Goal: Check status: Check status

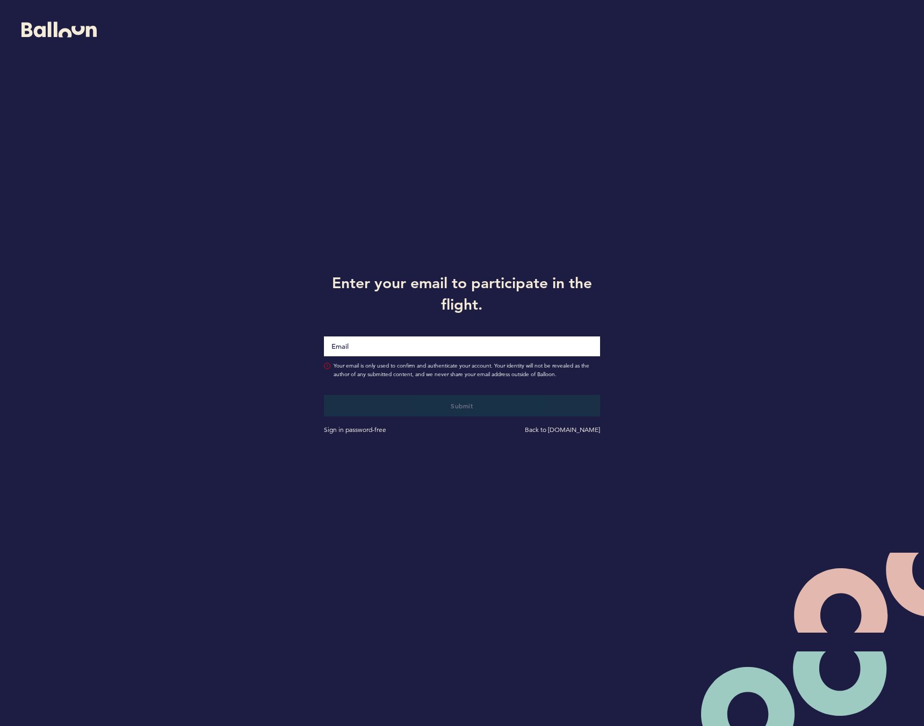
click at [420, 346] on input "Email" at bounding box center [461, 347] width 275 height 20
type input "[EMAIL_ADDRESS][DOMAIN_NAME]"
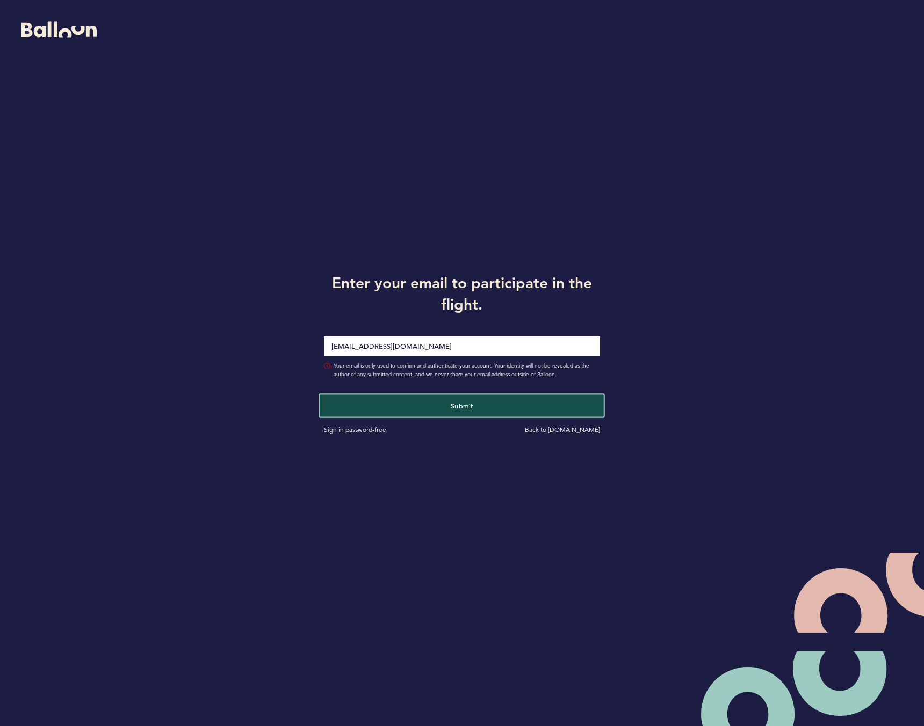
click at [459, 409] on span "Submit" at bounding box center [462, 406] width 23 height 9
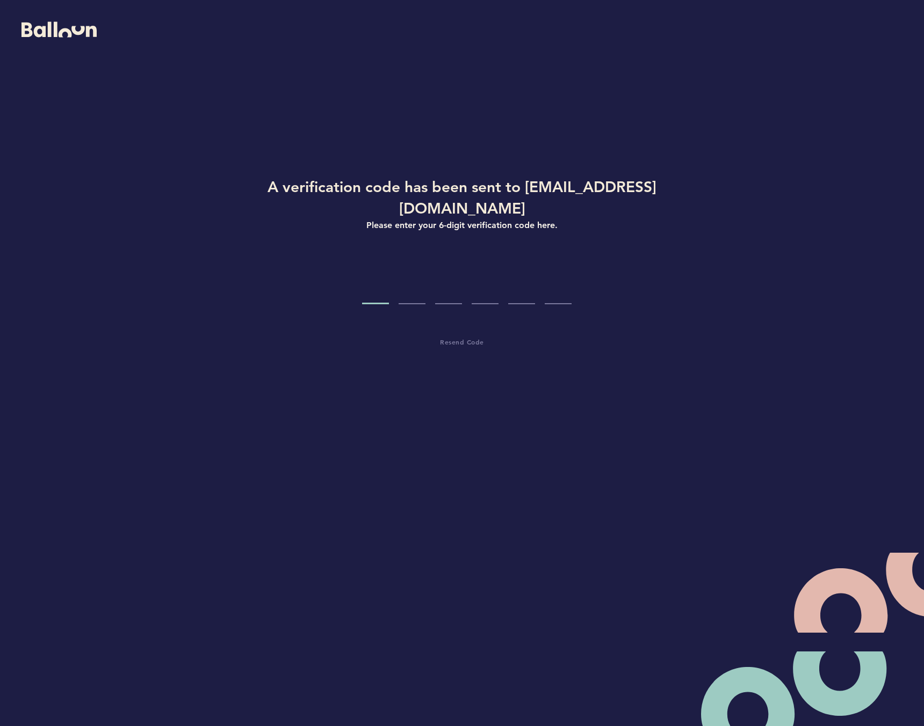
click at [374, 264] on input "Code digit 1" at bounding box center [375, 284] width 27 height 40
paste input "8"
type input "8"
type input "7"
type input "2"
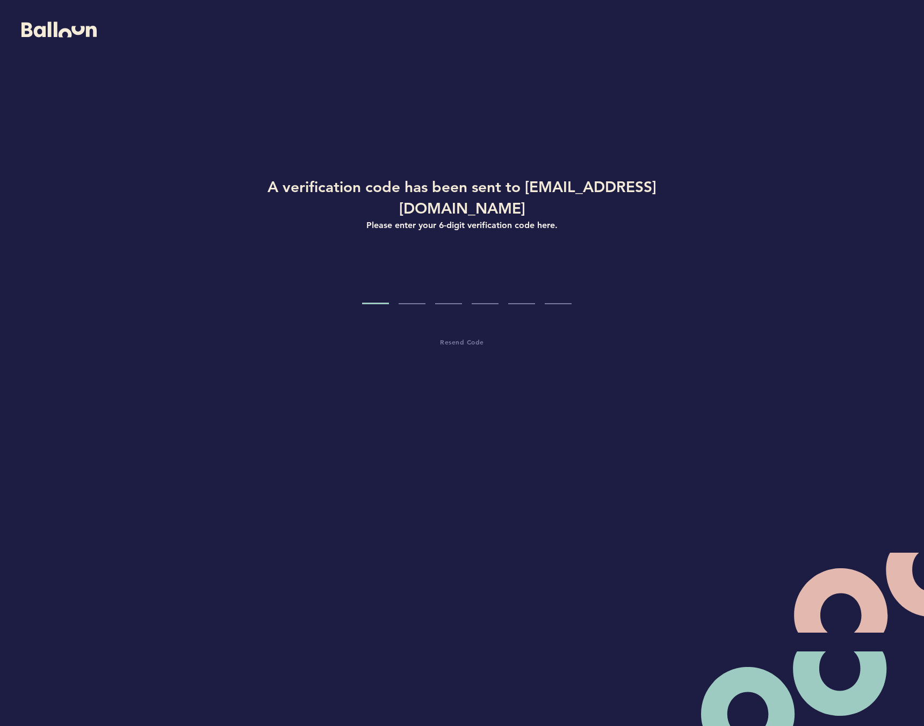
type input "3"
type input "0"
